Goal: Book appointment/travel/reservation

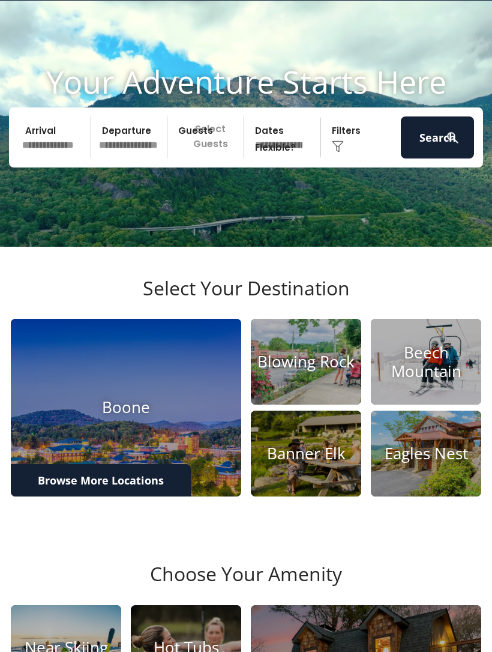
scroll to position [4, 0]
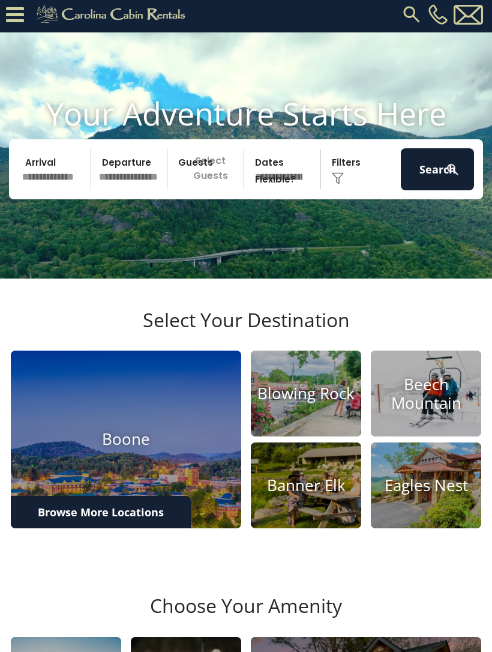
click at [333, 182] on div "Click to Choose" at bounding box center [361, 169] width 73 height 42
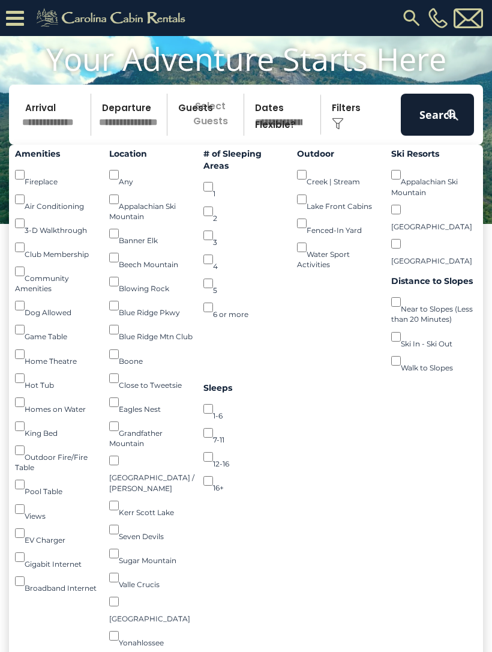
scroll to position [81, 0]
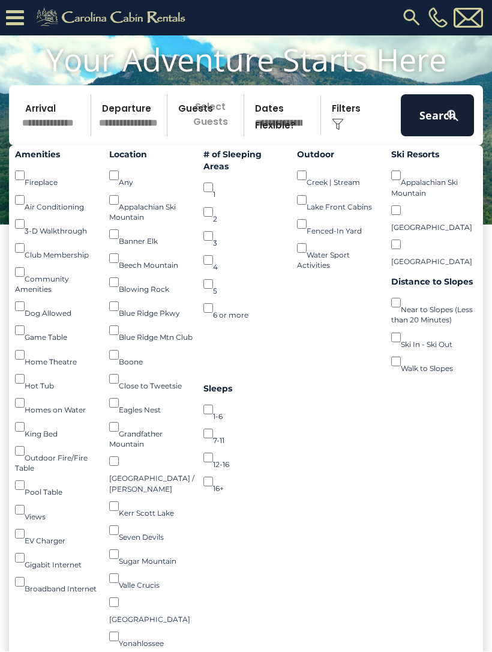
click at [423, 135] on button "Search" at bounding box center [437, 116] width 73 height 42
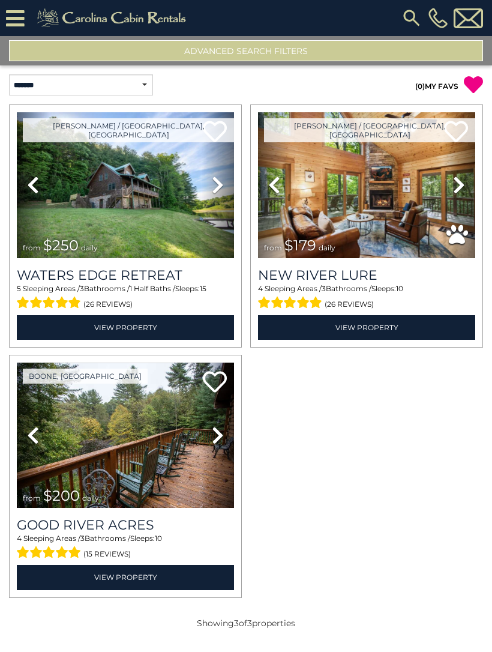
click at [119, 425] on img at bounding box center [125, 436] width 217 height 146
click at [136, 256] on img at bounding box center [125, 185] width 217 height 146
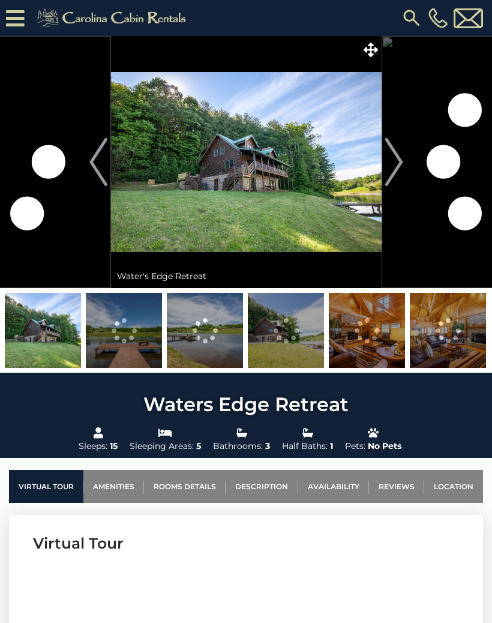
click at [118, 336] on img at bounding box center [124, 330] width 76 height 75
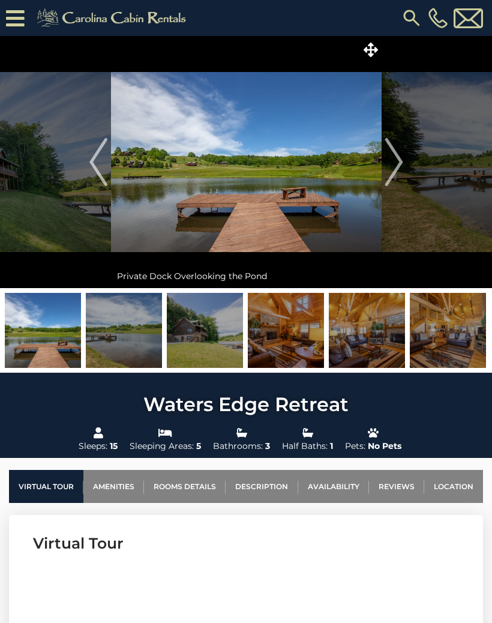
click at [280, 346] on img at bounding box center [286, 330] width 76 height 75
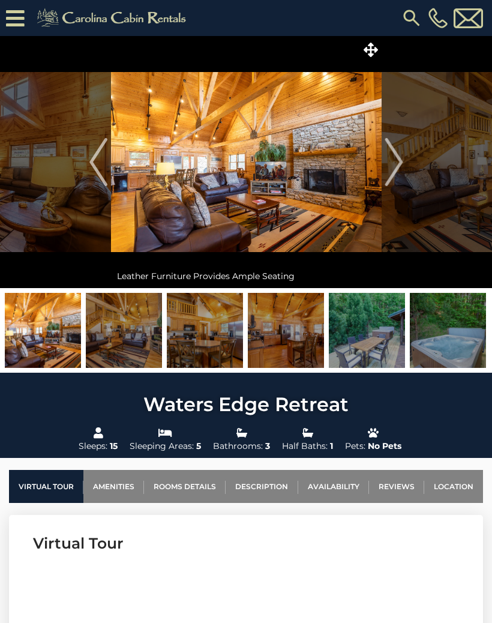
click at [362, 342] on img at bounding box center [367, 330] width 76 height 75
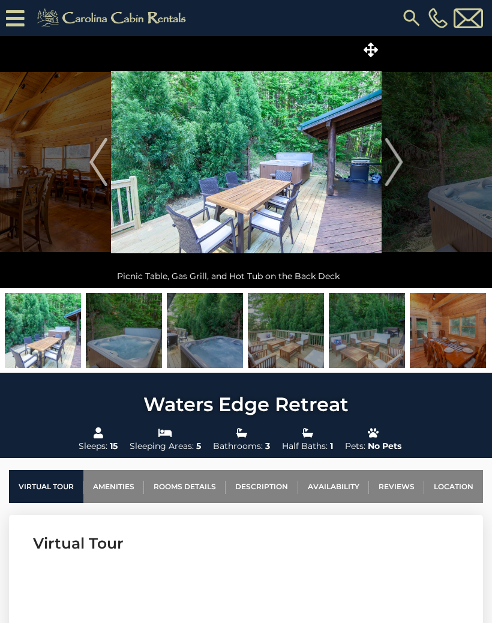
click at [287, 328] on img at bounding box center [286, 330] width 76 height 75
